Goal: Find specific page/section: Find specific page/section

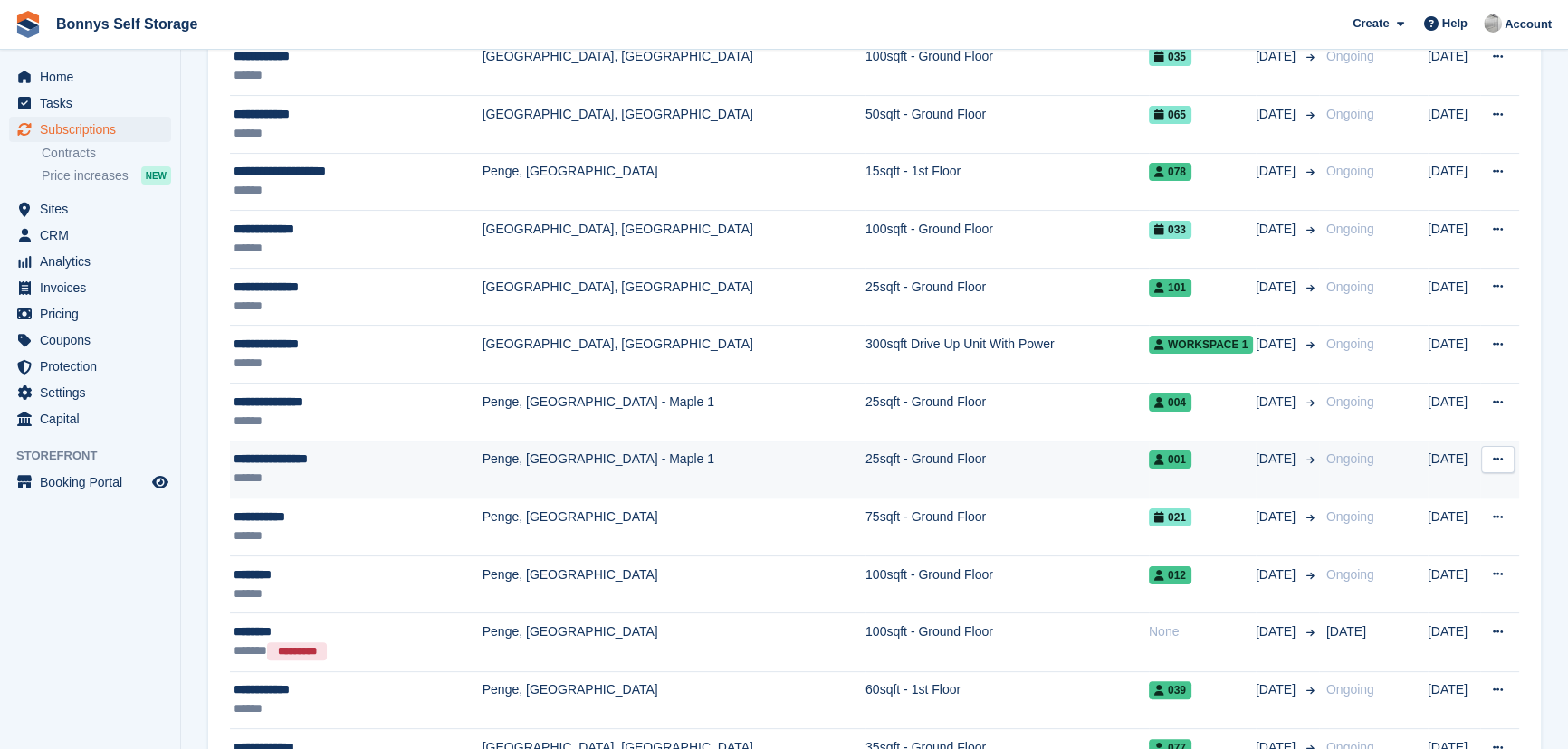
scroll to position [411, 0]
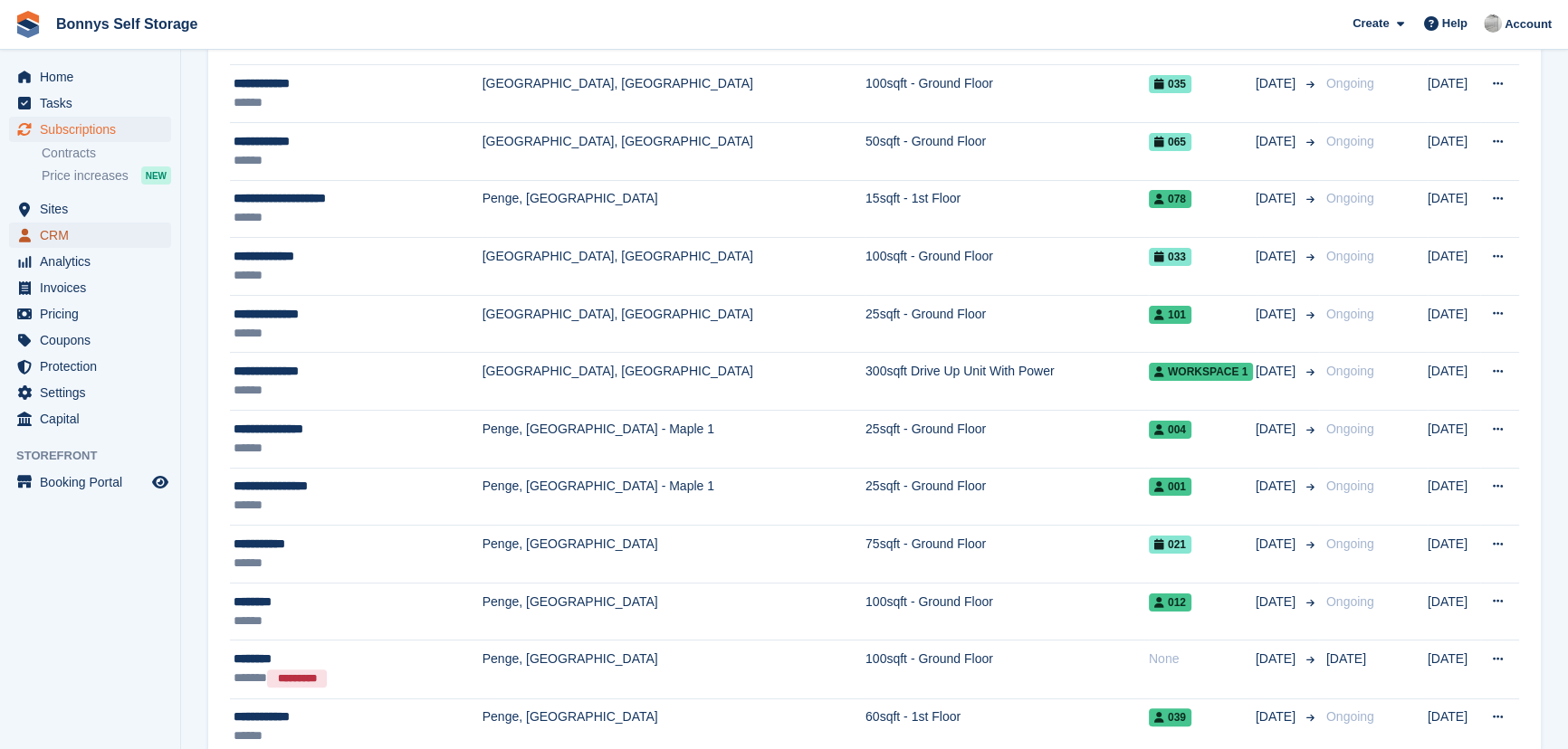
click at [70, 228] on span "CRM" at bounding box center [93, 235] width 109 height 25
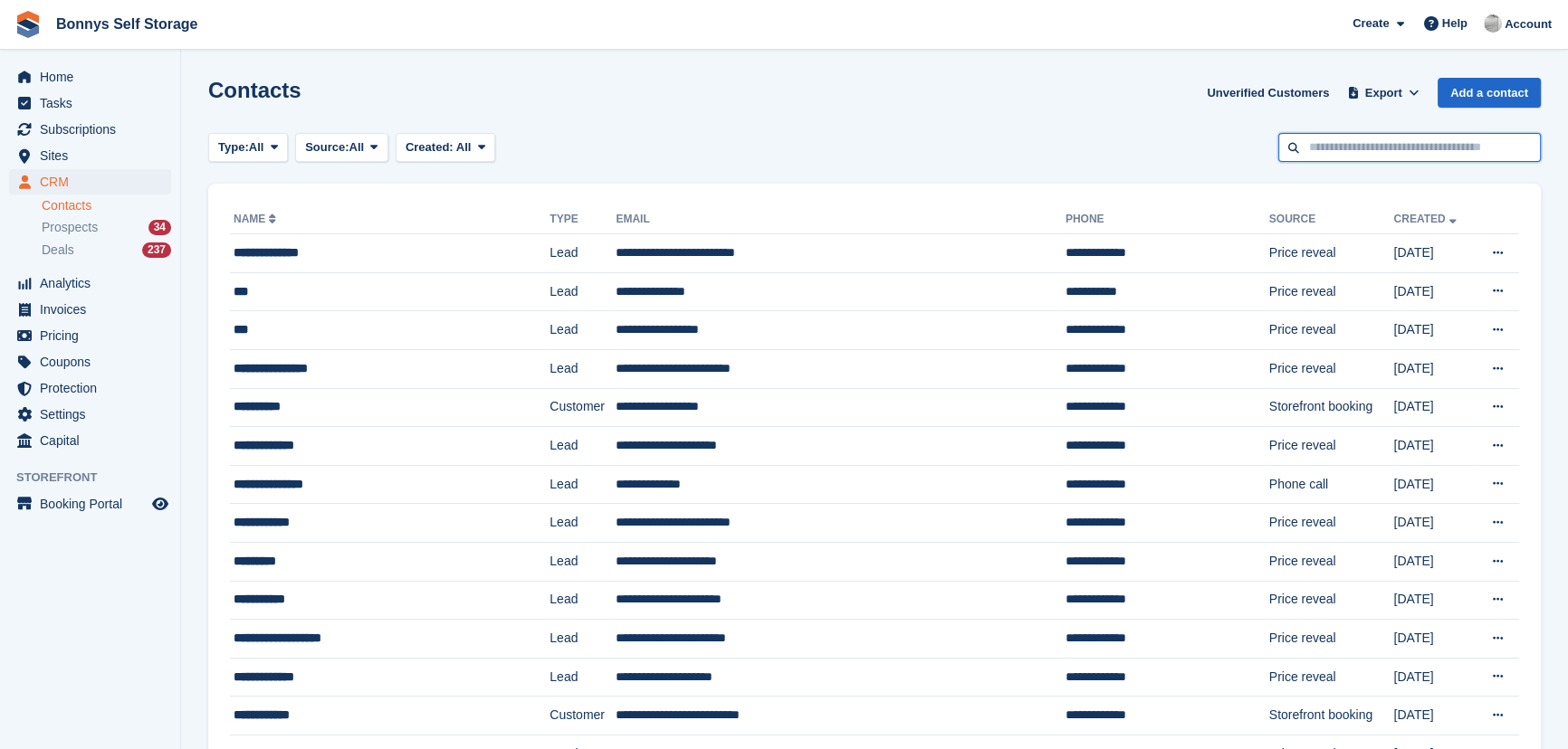
click at [1393, 147] on input "text" at bounding box center [1409, 148] width 262 height 30
type input "*******"
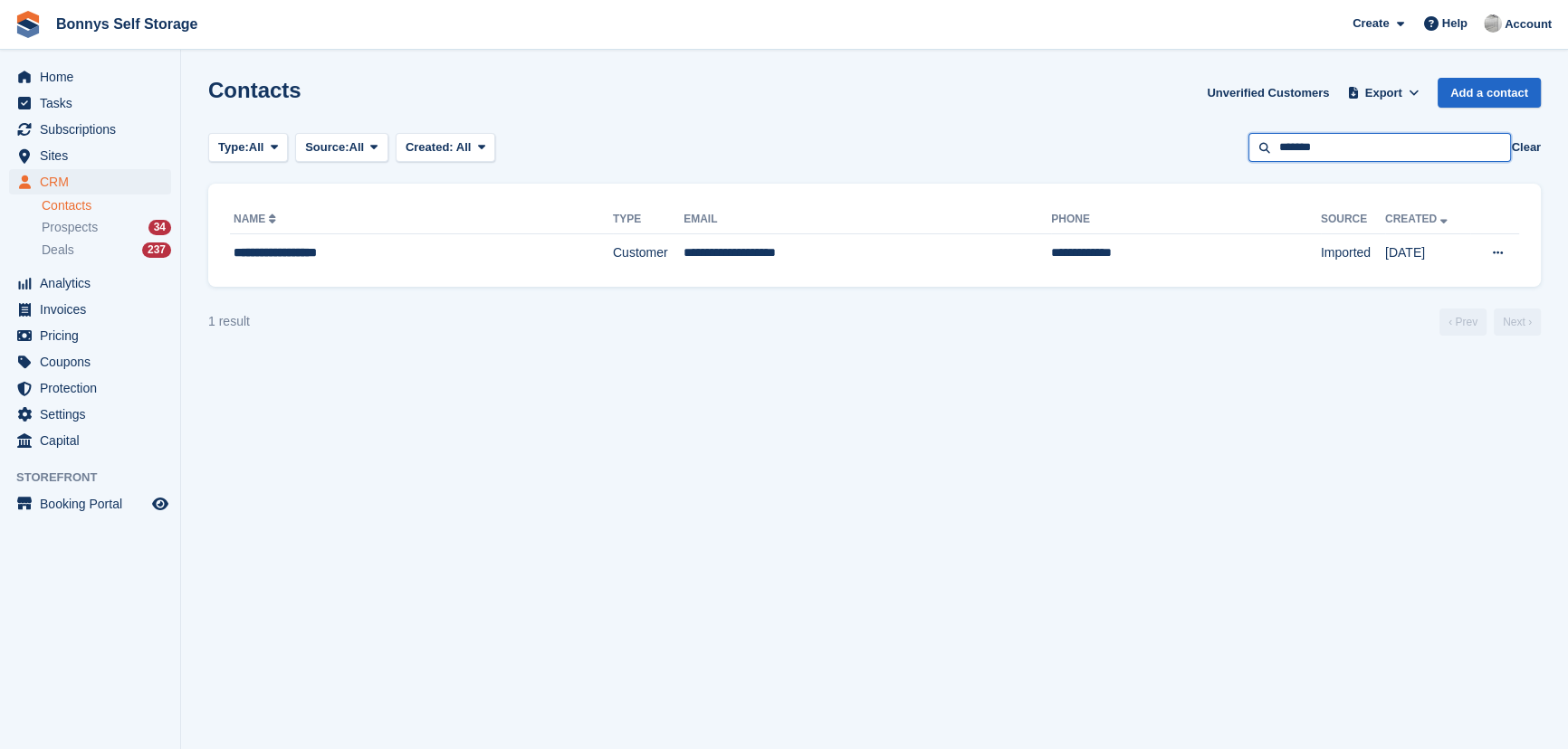
drag, startPoint x: 1349, startPoint y: 147, endPoint x: 1218, endPoint y: 146, distance: 131.0
click at [1218, 146] on div "Type: All All Lead Customer Source: All All Storefront Backoffice Pre-Opening i…" at bounding box center [874, 148] width 1333 height 30
click at [52, 156] on span "Sites" at bounding box center [93, 156] width 109 height 25
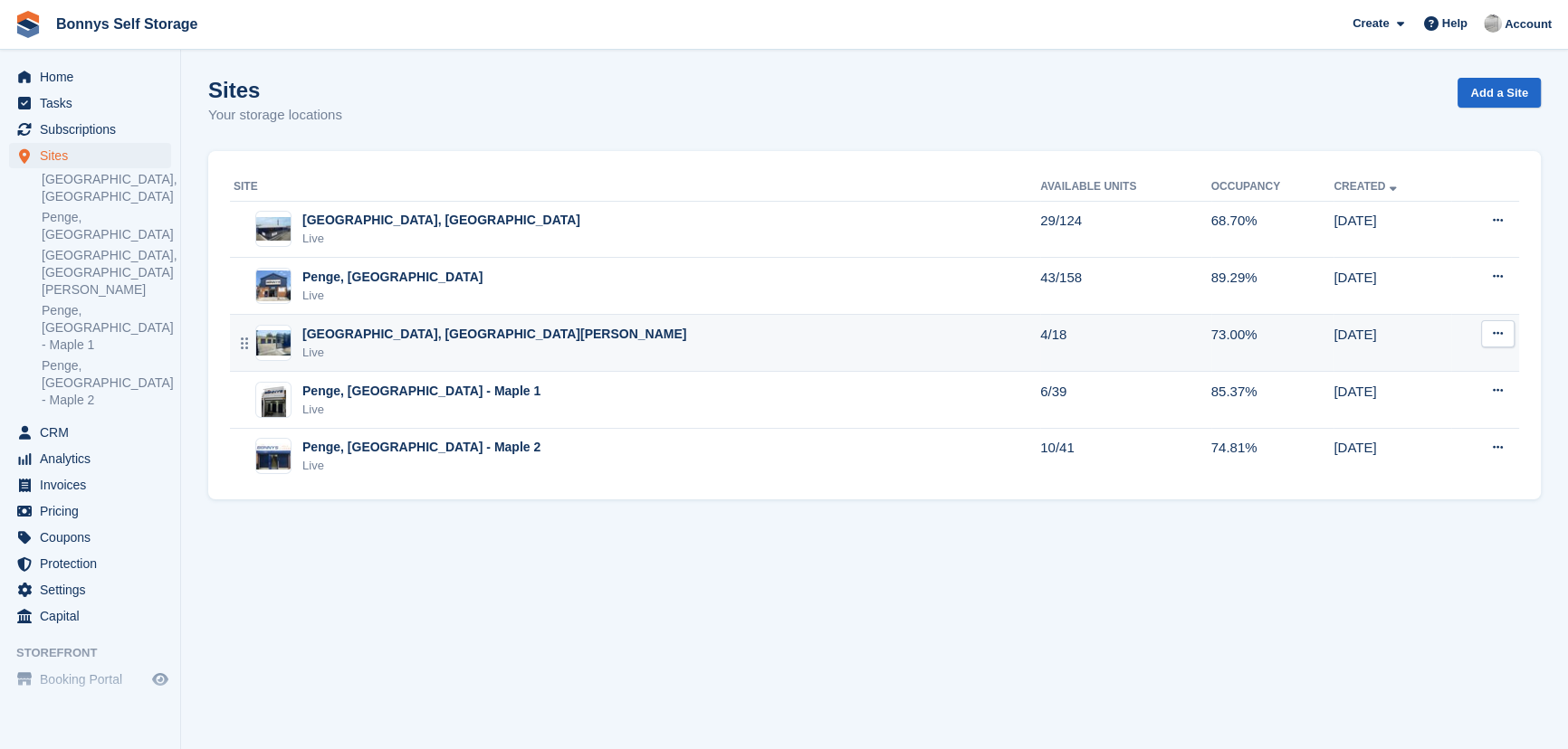
click at [358, 337] on div "[GEOGRAPHIC_DATA], [GEOGRAPHIC_DATA][PERSON_NAME]" at bounding box center [495, 334] width 384 height 19
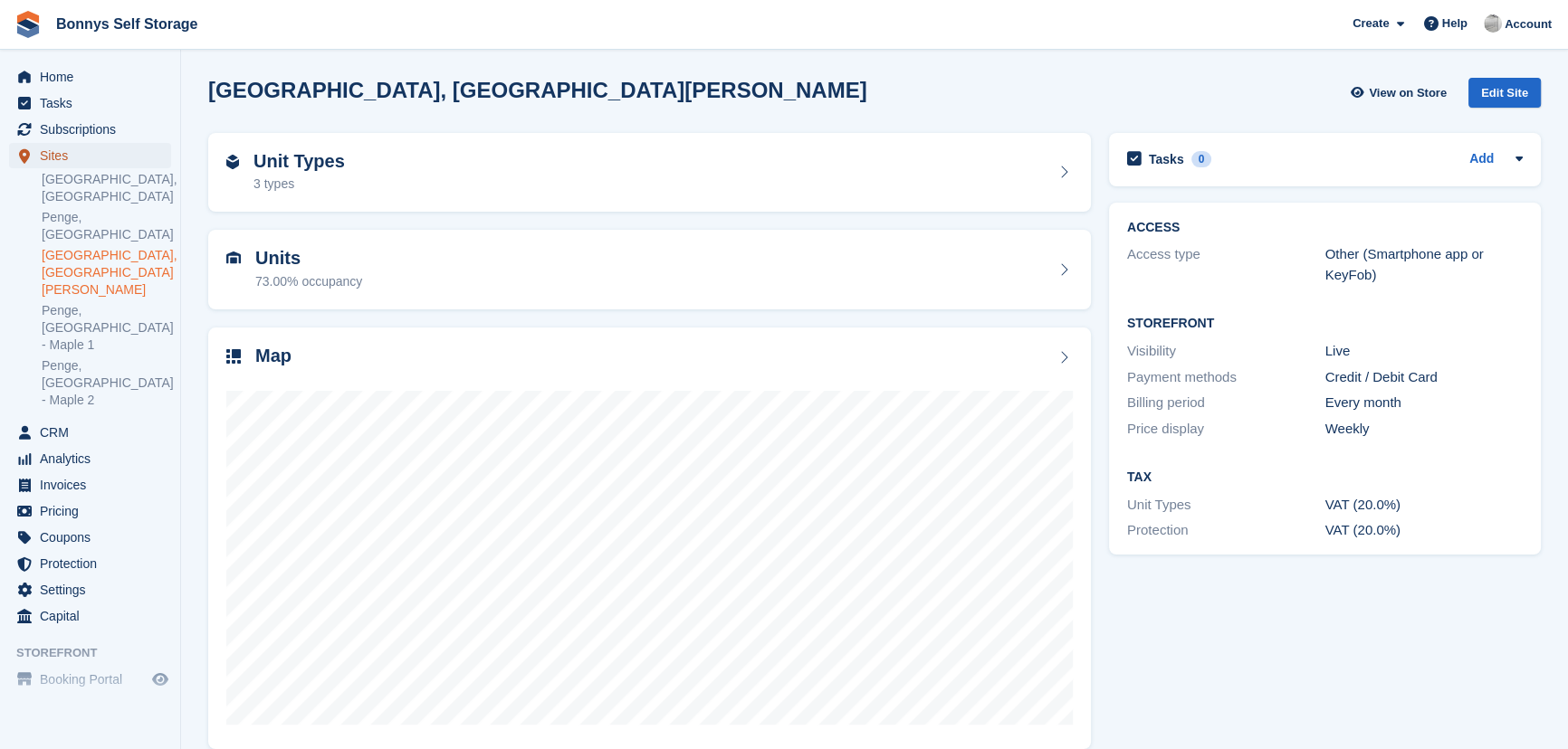
click at [53, 157] on span "Sites" at bounding box center [93, 156] width 109 height 25
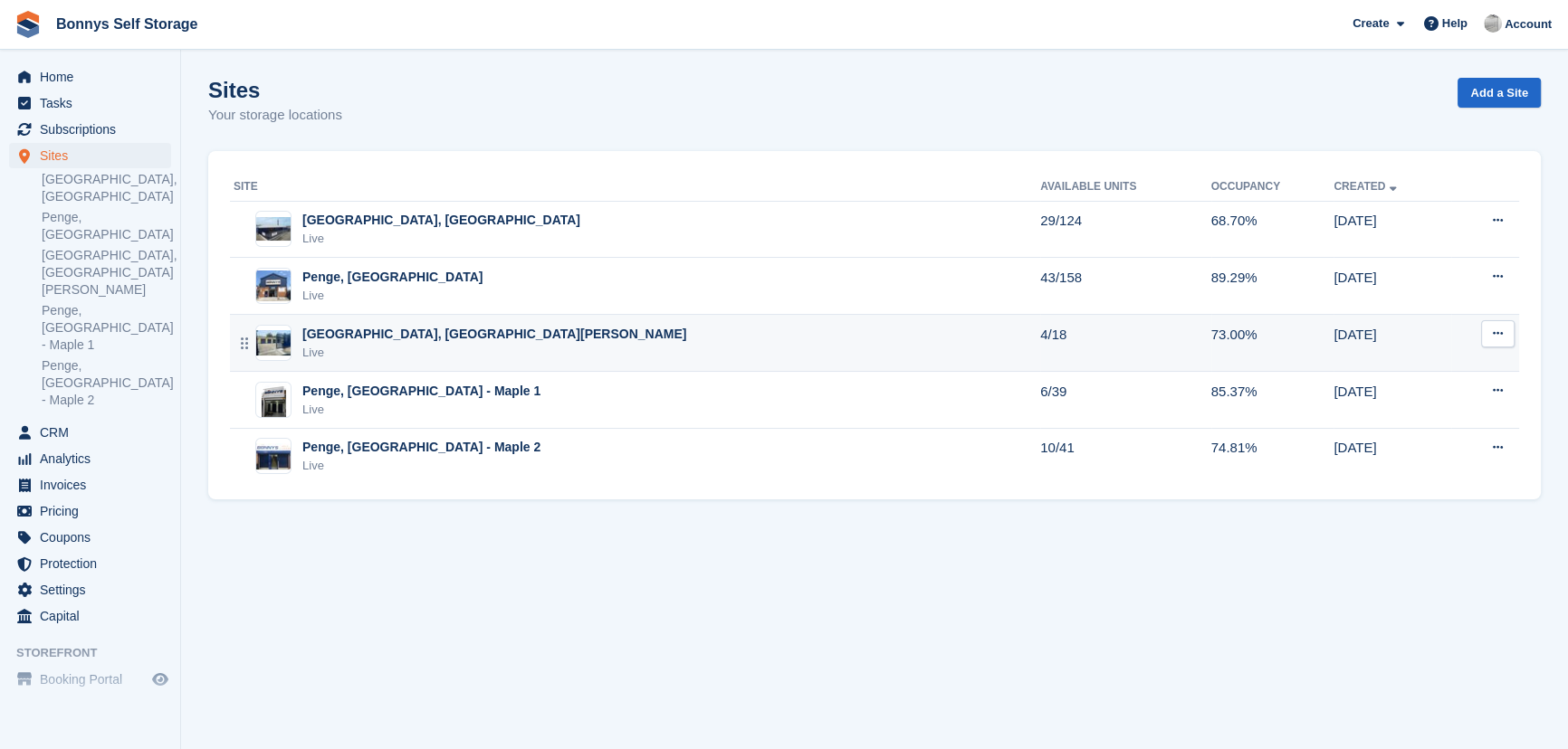
click at [368, 335] on div "[GEOGRAPHIC_DATA], [GEOGRAPHIC_DATA][PERSON_NAME]" at bounding box center [495, 334] width 384 height 19
